Goal: Task Accomplishment & Management: Manage account settings

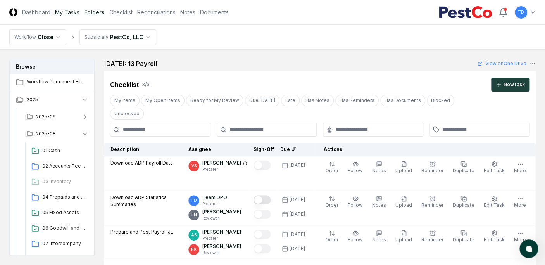
click at [59, 12] on link "My Tasks" at bounding box center [67, 12] width 24 height 8
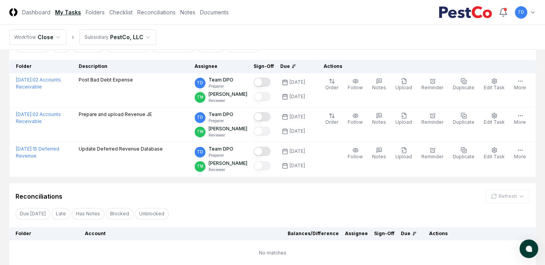
scroll to position [55, 0]
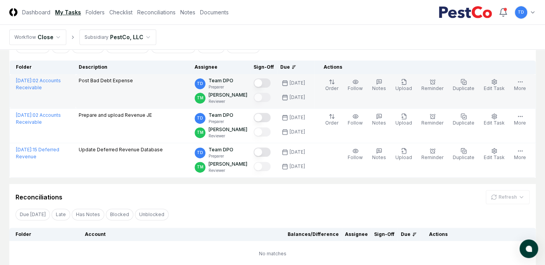
click at [271, 81] on button "Mark complete" at bounding box center [262, 82] width 17 height 9
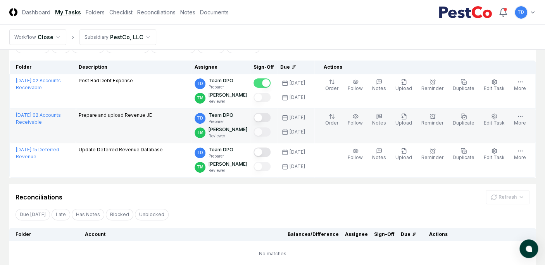
click at [270, 116] on button "Mark complete" at bounding box center [262, 117] width 17 height 9
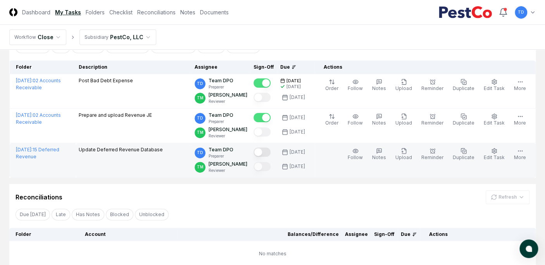
click at [271, 152] on button "Mark complete" at bounding box center [262, 151] width 17 height 9
click at [62, 12] on link "My Tasks" at bounding box center [68, 12] width 26 height 8
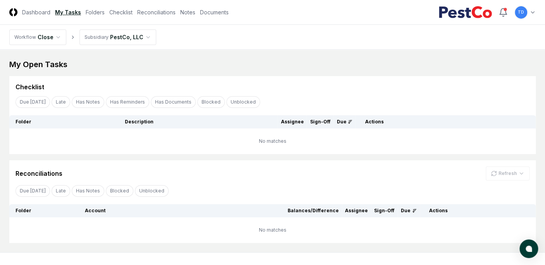
click at [268, 95] on div "Due Today Late Has Notes Has Reminders Has Documents Blocked Unblocked Clear Fi…" at bounding box center [272, 102] width 527 height 14
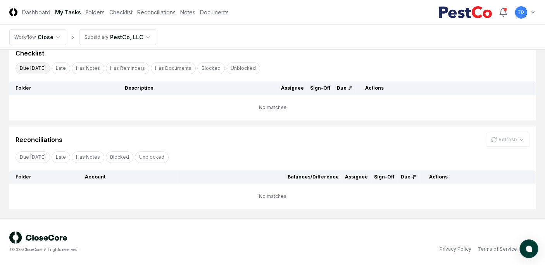
click at [32, 68] on button "Due [DATE]" at bounding box center [33, 68] width 35 height 12
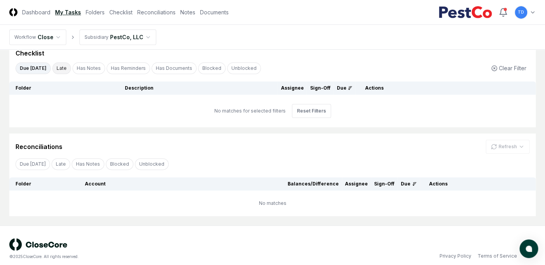
click at [63, 67] on button "Late" at bounding box center [61, 68] width 19 height 12
click at [128, 14] on link "Checklist" at bounding box center [120, 12] width 23 height 8
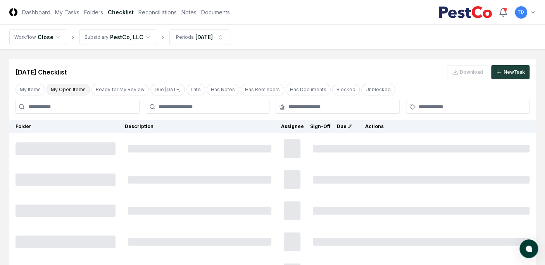
click at [69, 87] on button "My Open Items" at bounding box center [68, 90] width 43 height 12
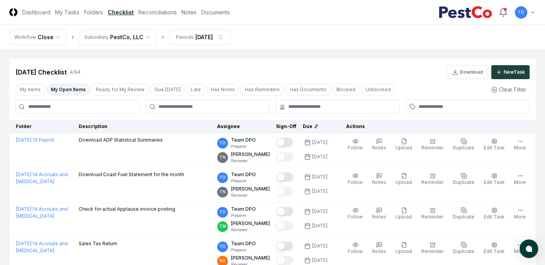
click at [71, 88] on button "My Open Items" at bounding box center [68, 90] width 43 height 12
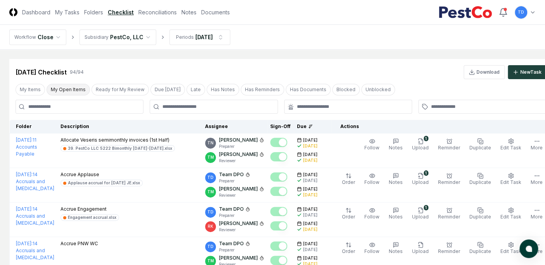
click at [75, 87] on button "My Open Items" at bounding box center [68, 90] width 43 height 12
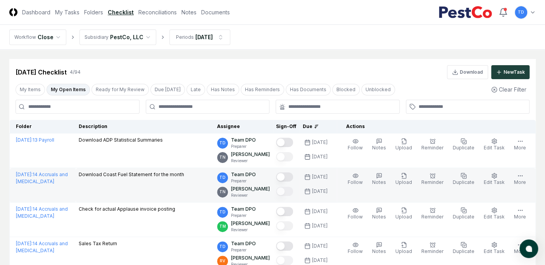
scroll to position [62, 0]
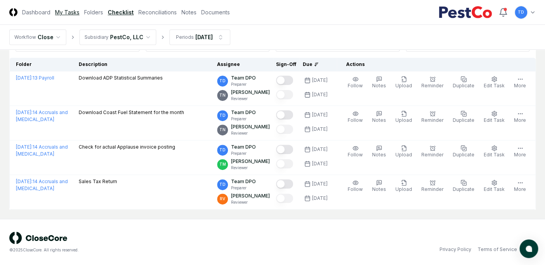
click at [68, 9] on link "My Tasks" at bounding box center [67, 12] width 24 height 8
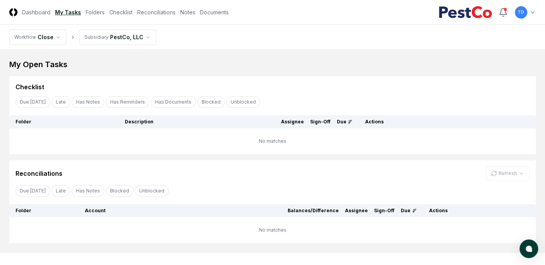
scroll to position [34, 0]
